Goal: Task Accomplishment & Management: Complete application form

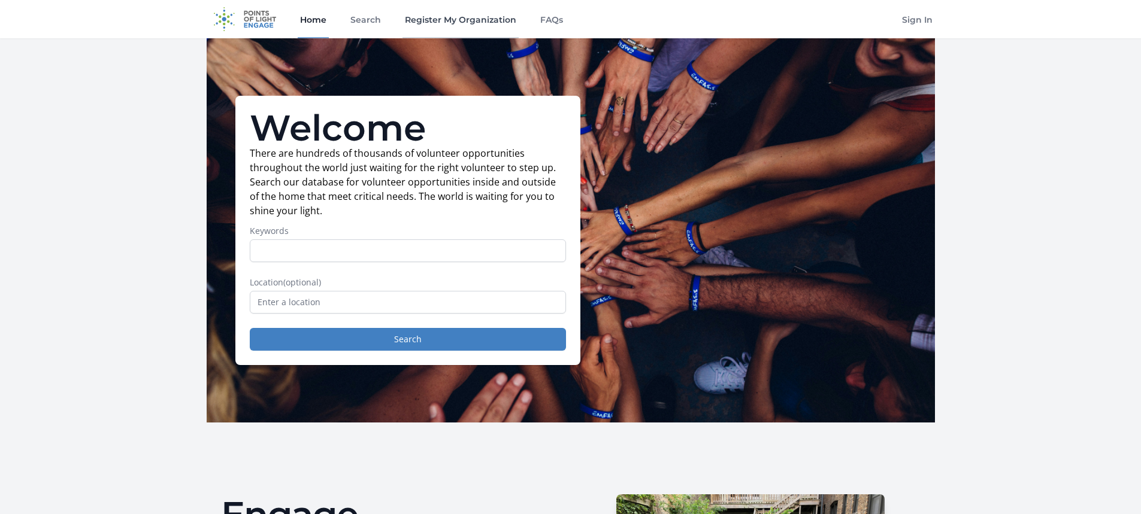
click at [446, 16] on link "Register My Organization" at bounding box center [460, 19] width 116 height 38
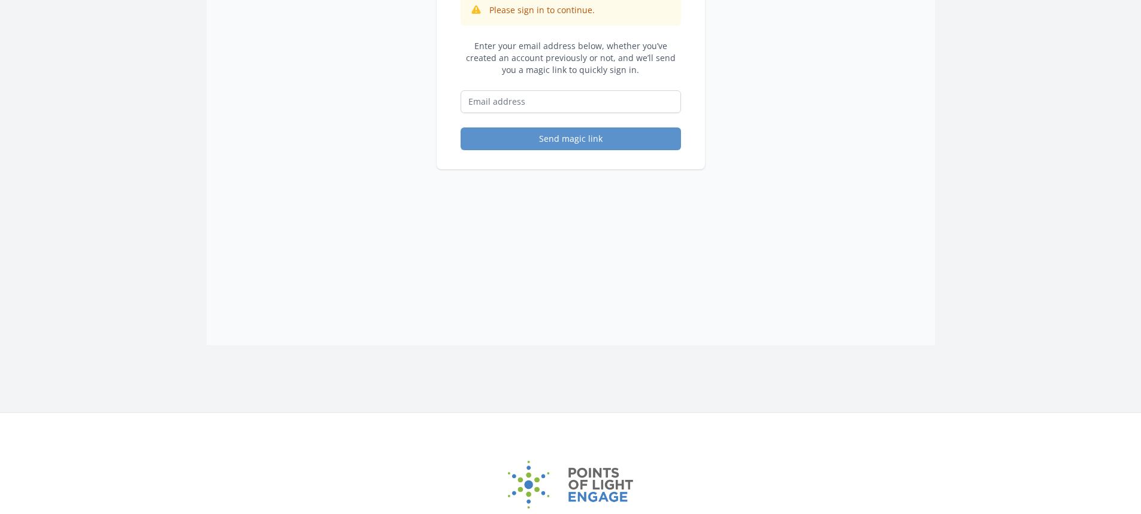
scroll to position [180, 0]
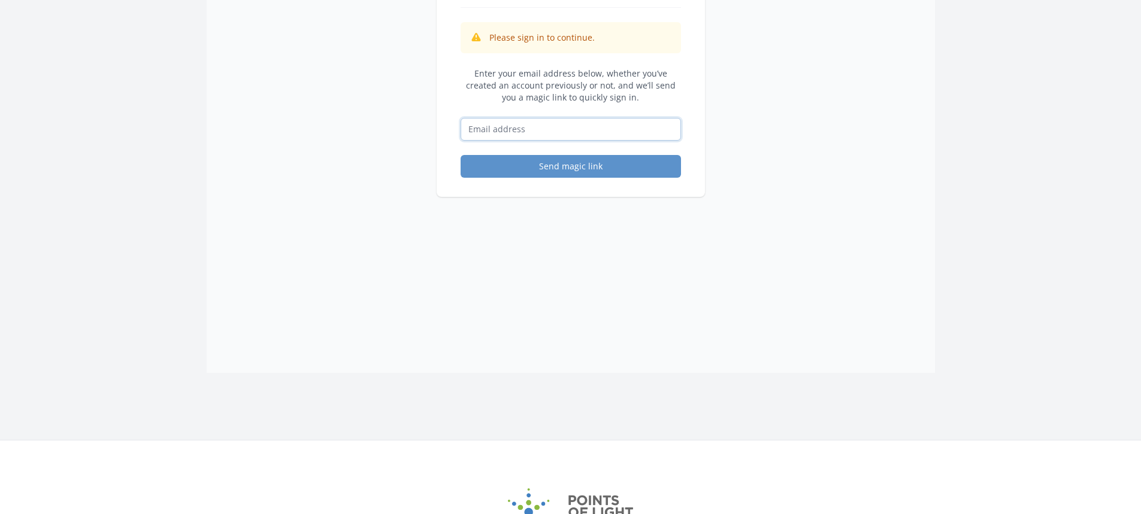
click at [480, 131] on input "Email address" at bounding box center [571, 129] width 220 height 23
type input "[EMAIL_ADDRESS][DOMAIN_NAME]"
click at [528, 171] on button "Send magic link" at bounding box center [571, 166] width 220 height 23
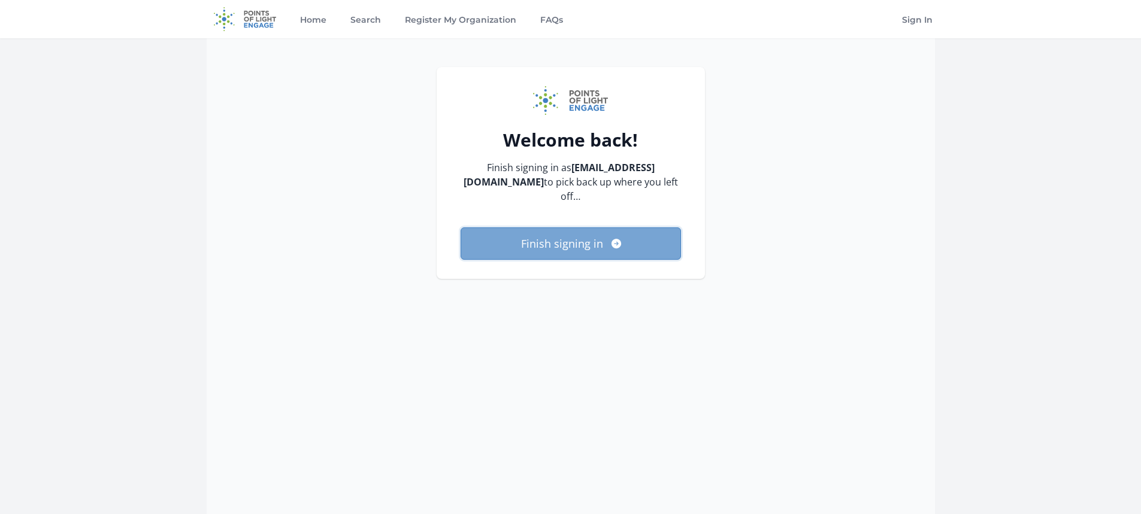
click at [561, 234] on button "Finish signing in" at bounding box center [571, 244] width 220 height 32
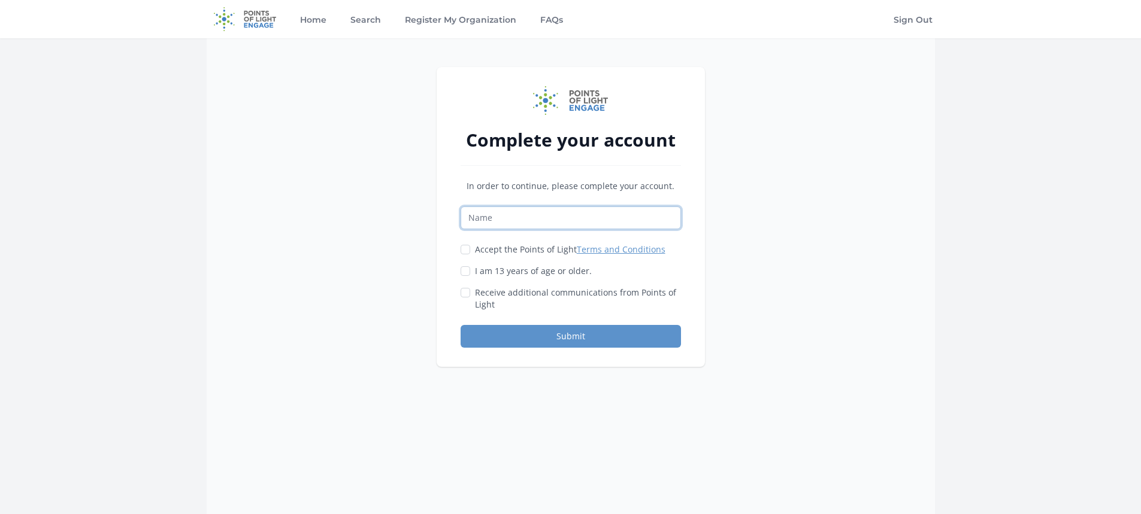
click at [550, 208] on input "Name" at bounding box center [571, 218] width 220 height 23
type input "Akini Cain"
click at [465, 270] on input "I am 13 years of age or older." at bounding box center [466, 272] width 10 height 10
checkbox input "true"
click at [459, 297] on div "Complete your account In order to continue, please complete your account. Akini…" at bounding box center [571, 217] width 268 height 300
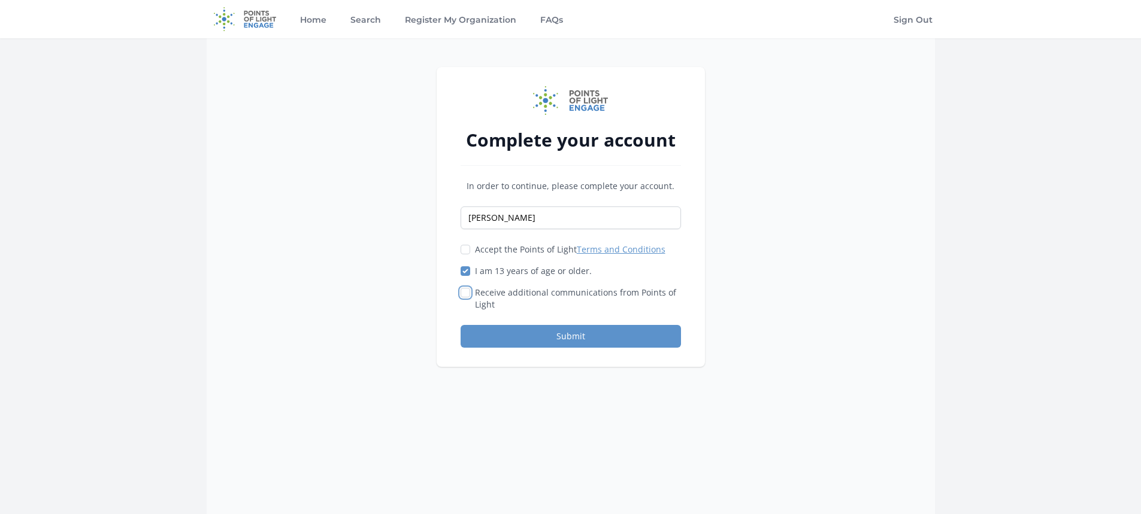
click at [465, 297] on input "Receive additional communications from Points of Light" at bounding box center [466, 293] width 10 height 10
checkbox input "true"
click at [465, 249] on input "Accept the Points of Light Terms and Conditions" at bounding box center [466, 250] width 10 height 10
checkbox input "true"
click at [526, 335] on button "Submit" at bounding box center [571, 336] width 220 height 23
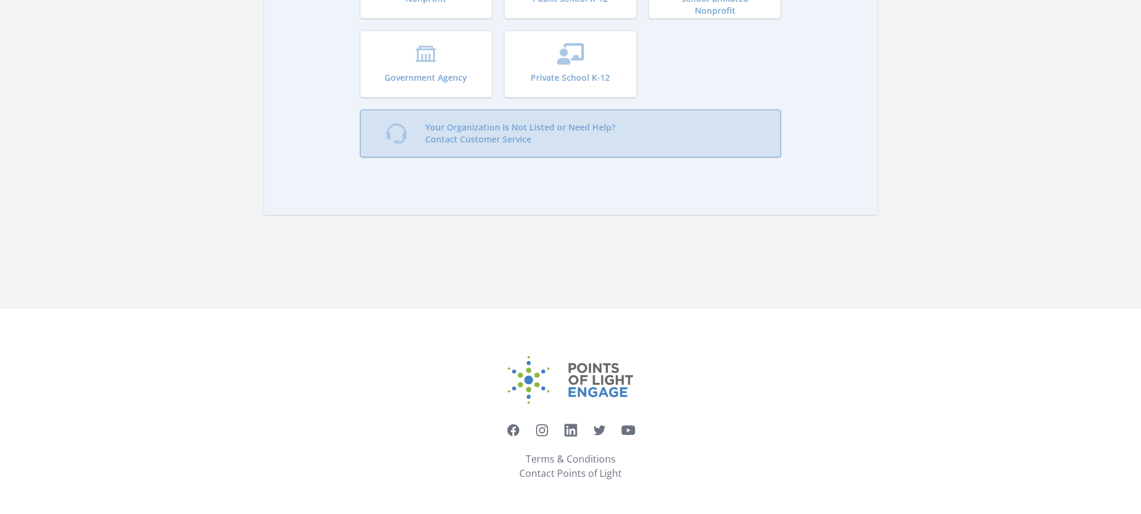
scroll to position [27, 0]
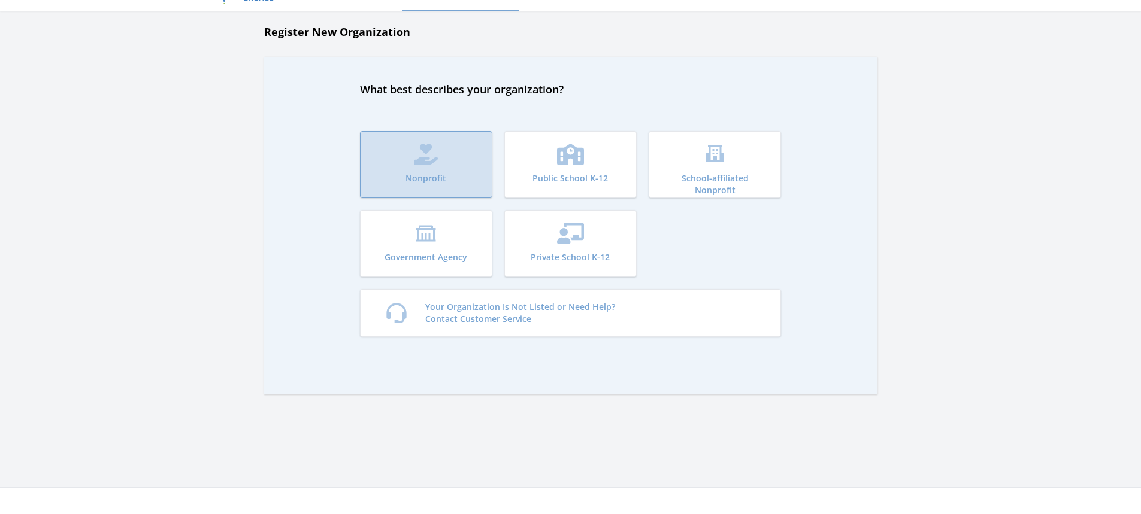
click at [420, 181] on p "Nonprofit" at bounding box center [425, 178] width 41 height 12
